Goal: Answer question/provide support

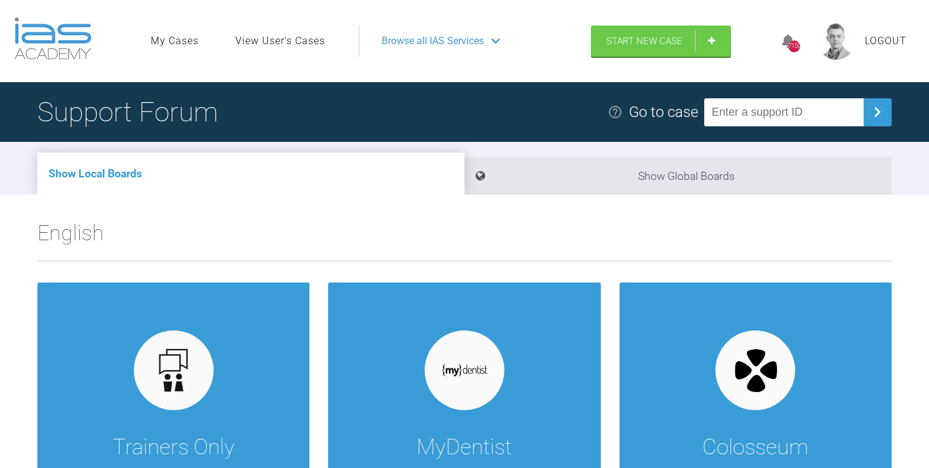
click at [277, 38] on link "View User's Cases" at bounding box center [280, 41] width 90 height 16
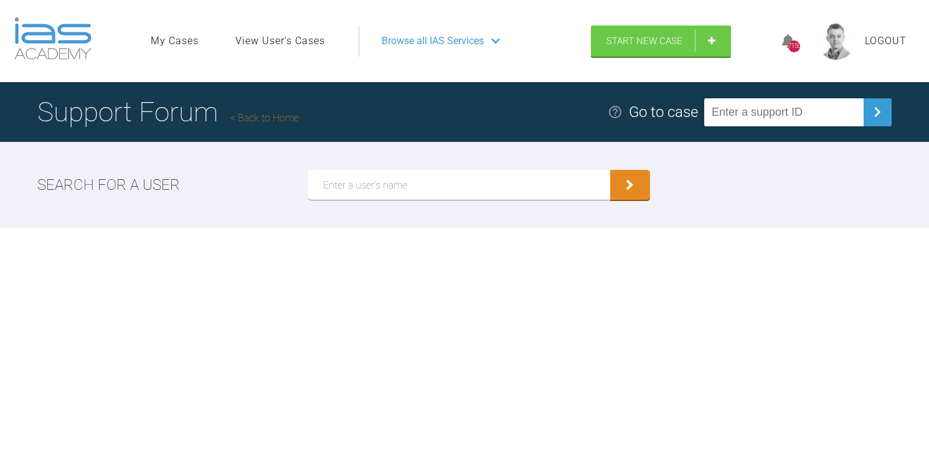
click at [347, 183] on input "text" at bounding box center [459, 185] width 302 height 30
type input "Khober"
click at [610, 170] on button "submit" at bounding box center [630, 185] width 40 height 30
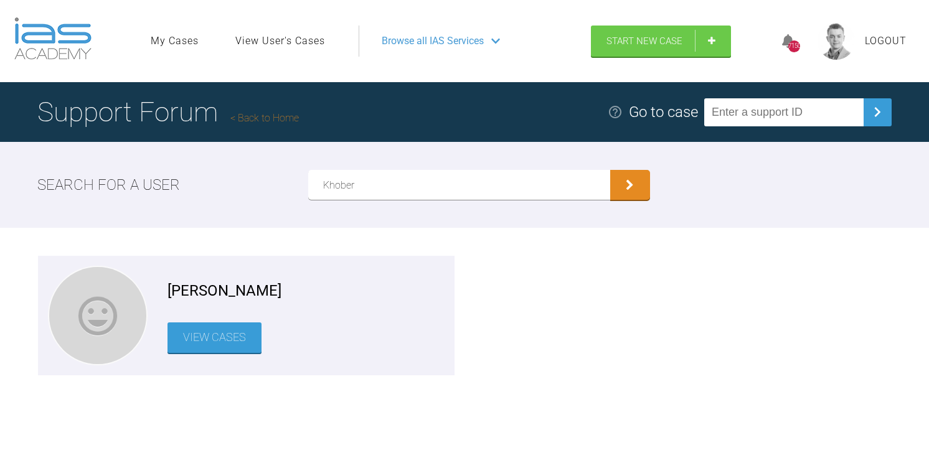
click at [224, 332] on link "View Cases" at bounding box center [214, 337] width 94 height 31
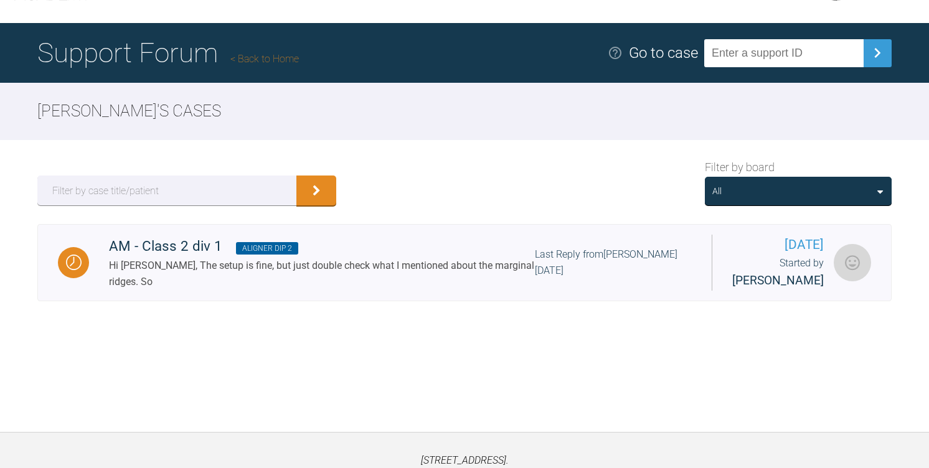
scroll to position [67, 0]
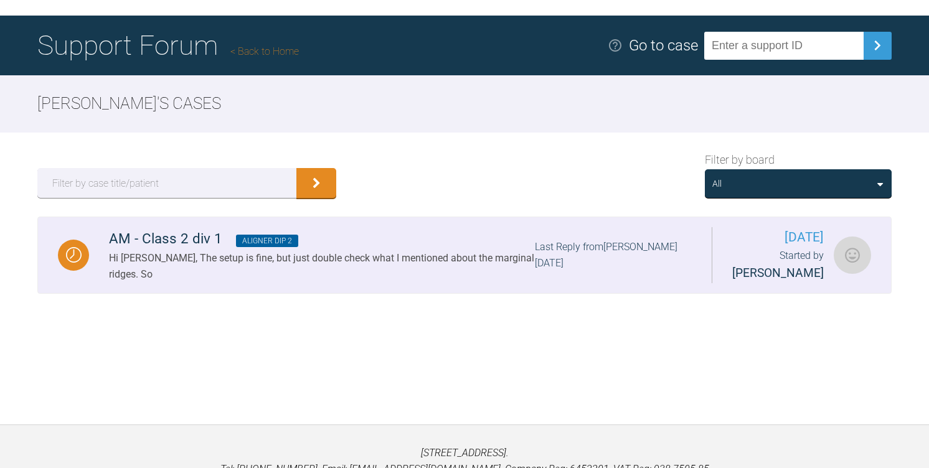
click at [268, 270] on div "Hi Yuliya, The setup is fine, but just double check what I mentioned about the …" at bounding box center [322, 266] width 426 height 32
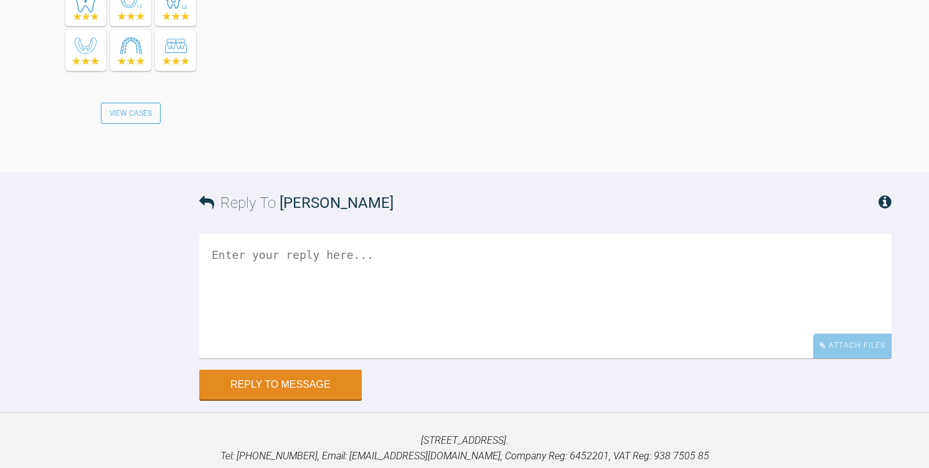
scroll to position [7334, 0]
